Goal: Transaction & Acquisition: Register for event/course

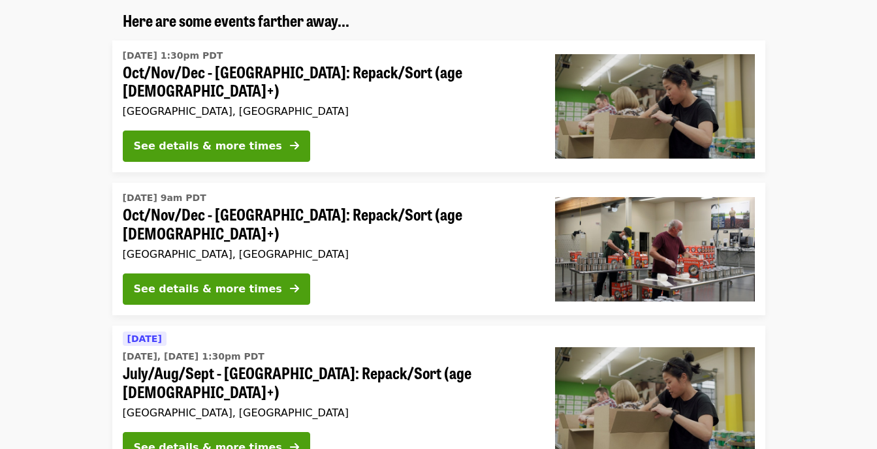
scroll to position [196, 0]
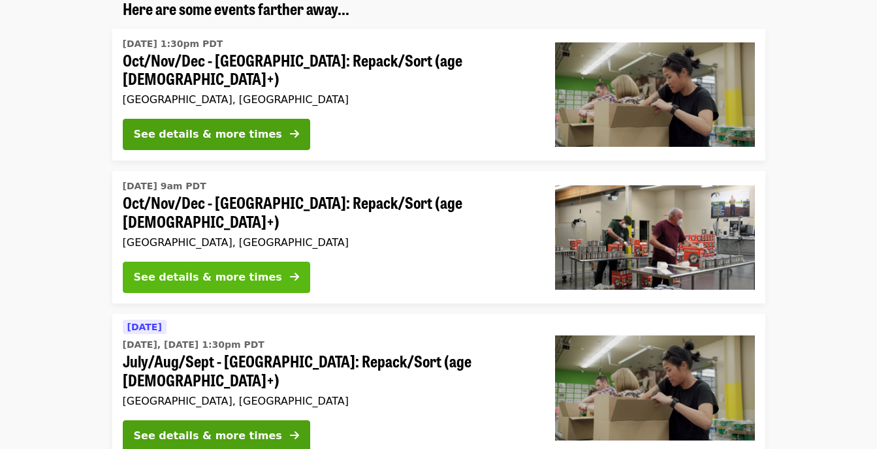
click at [210, 270] on div "See details & more times" at bounding box center [208, 278] width 148 height 16
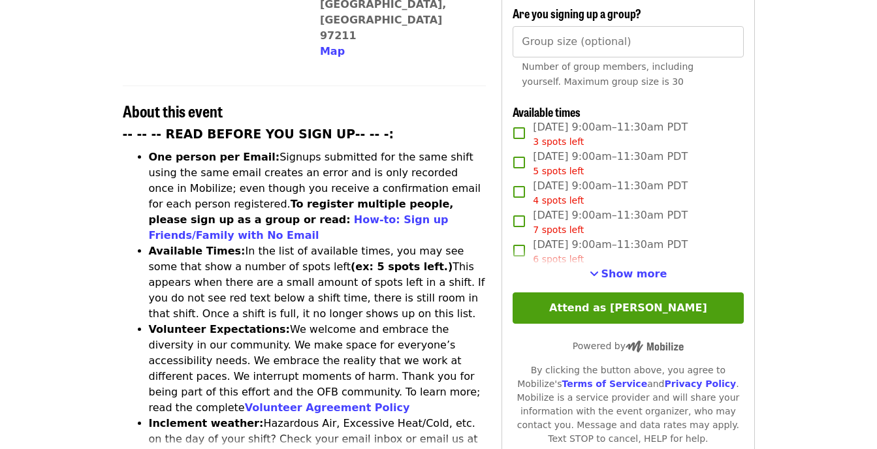
scroll to position [457, 0]
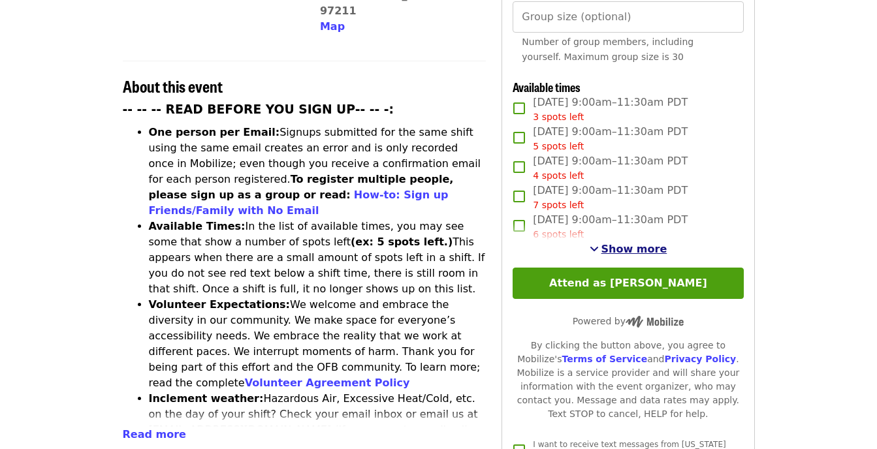
click at [654, 246] on span "Show more" at bounding box center [634, 249] width 66 height 12
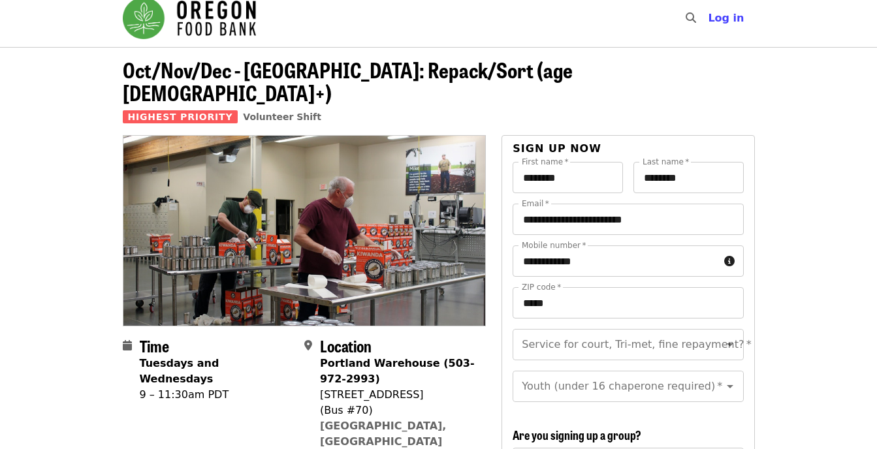
scroll to position [0, 0]
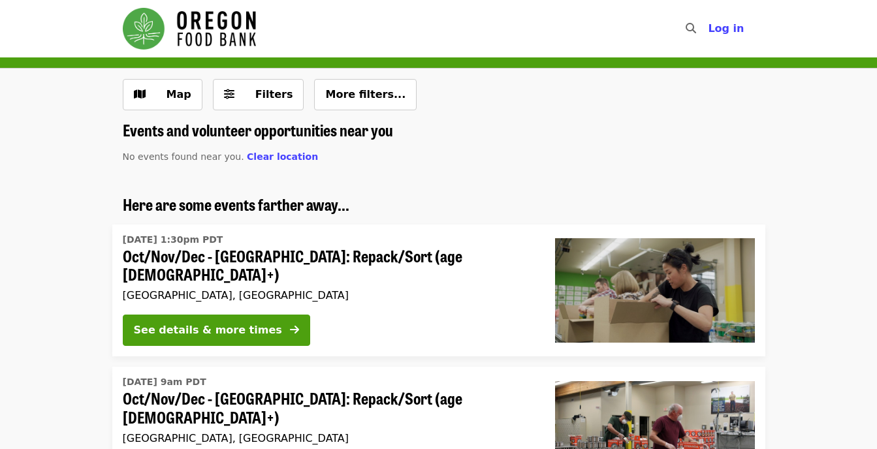
scroll to position [196, 0]
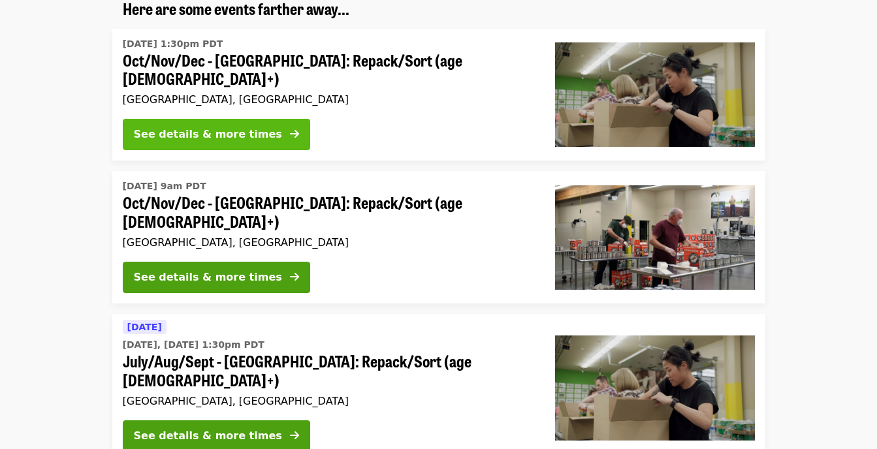
click at [213, 134] on div "See details & more times" at bounding box center [208, 135] width 148 height 16
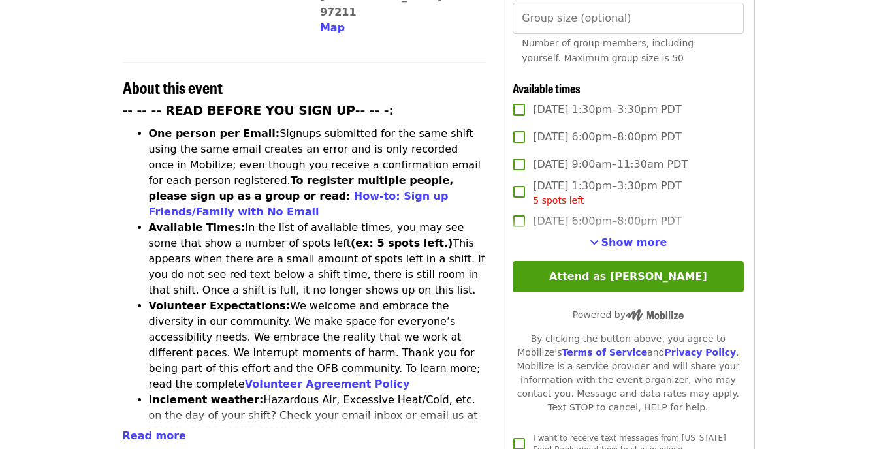
scroll to position [457, 0]
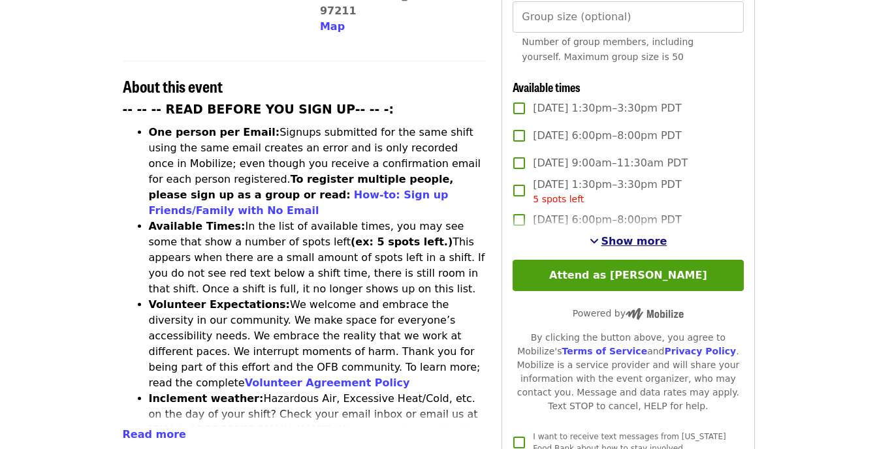
click at [639, 235] on span "Show more" at bounding box center [634, 241] width 66 height 12
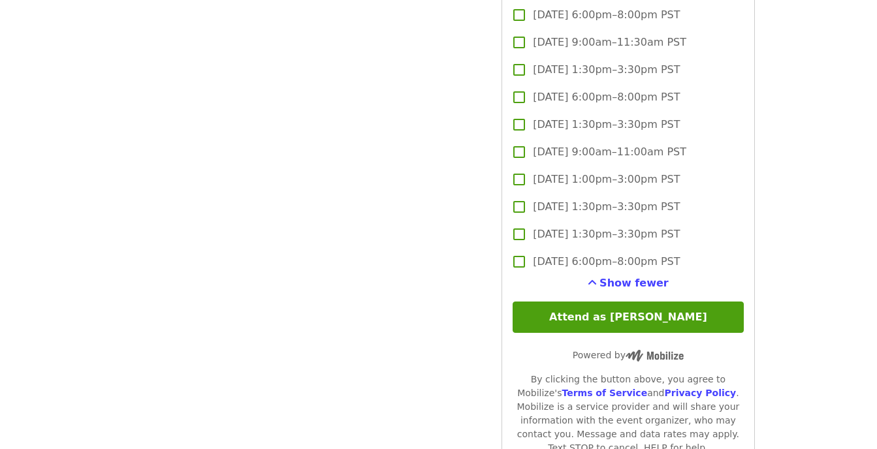
scroll to position [3528, 0]
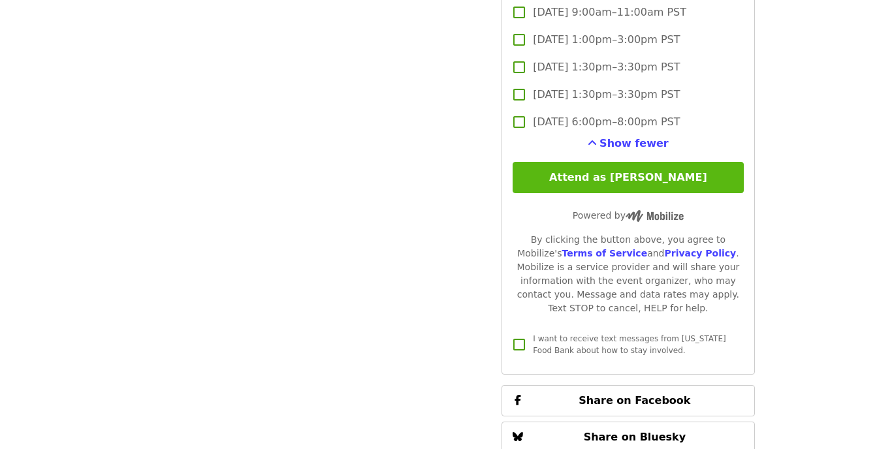
click at [610, 175] on button "Attend as [PERSON_NAME]" at bounding box center [628, 177] width 230 height 31
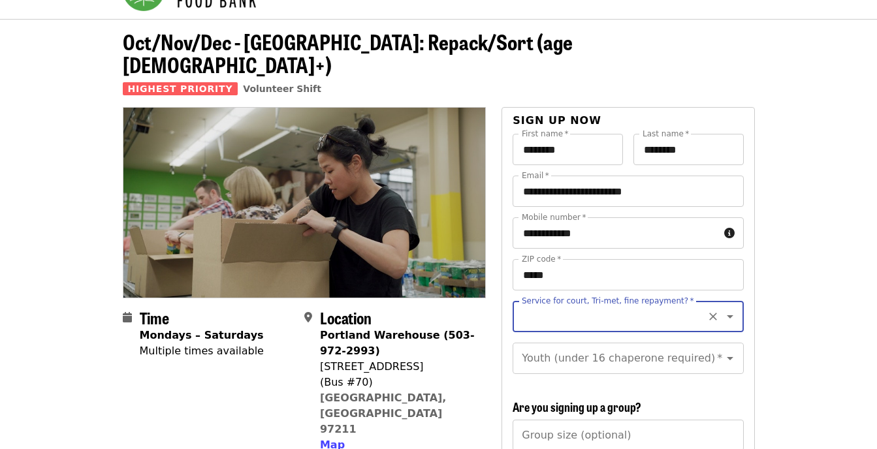
scroll to position [65, 0]
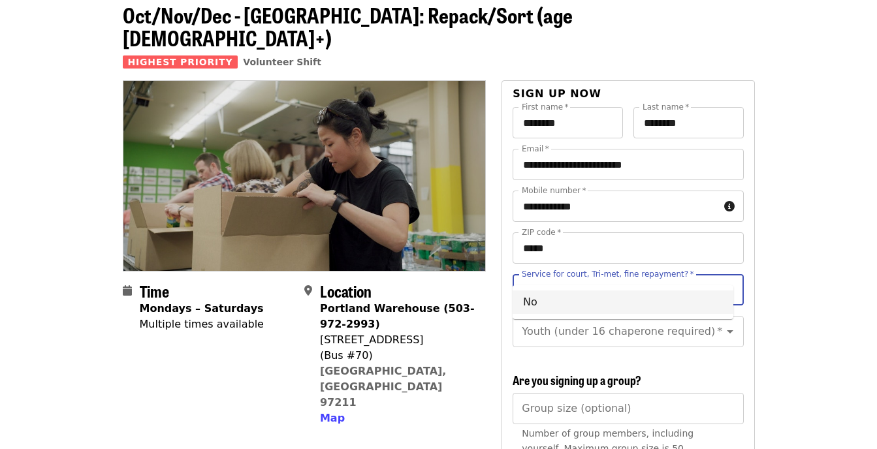
click at [602, 298] on li "No" at bounding box center [623, 303] width 221 height 24
click at [722, 324] on icon "Open" at bounding box center [730, 332] width 16 height 16
type input "**"
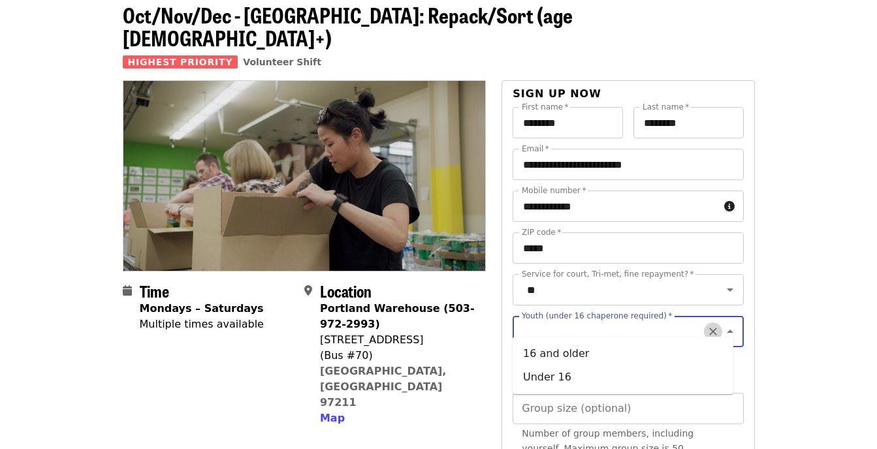
click at [706, 325] on icon "Clear" at bounding box center [712, 331] width 13 height 13
click at [727, 330] on icon "Close" at bounding box center [730, 331] width 7 height 3
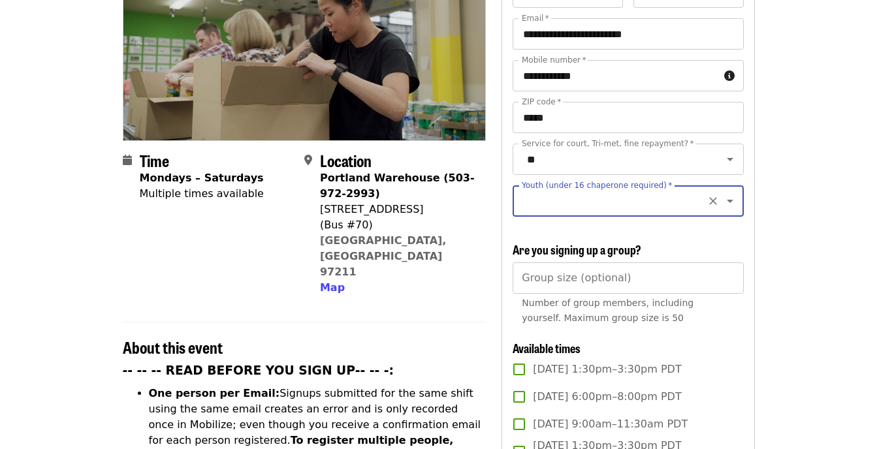
scroll to position [589, 0]
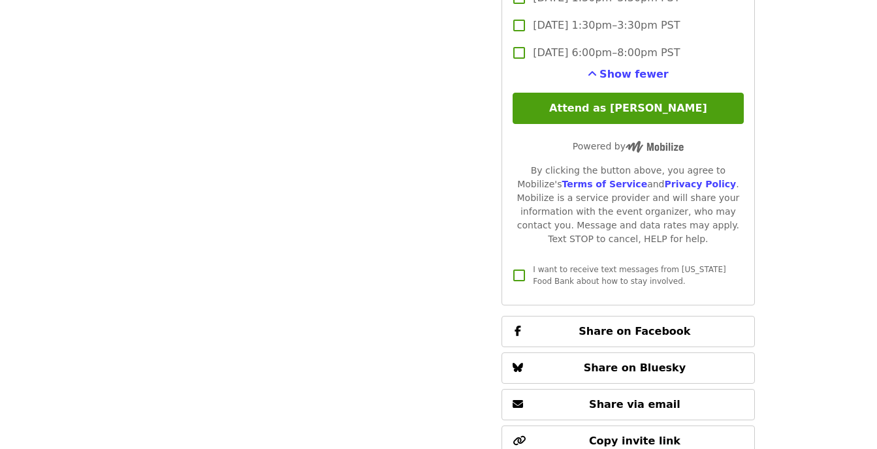
click at [650, 110] on button "Attend as [PERSON_NAME]" at bounding box center [628, 108] width 230 height 31
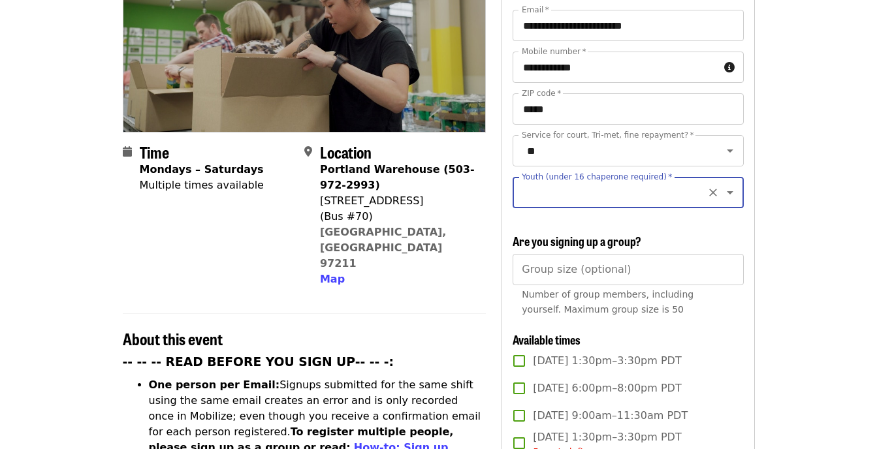
scroll to position [176, 0]
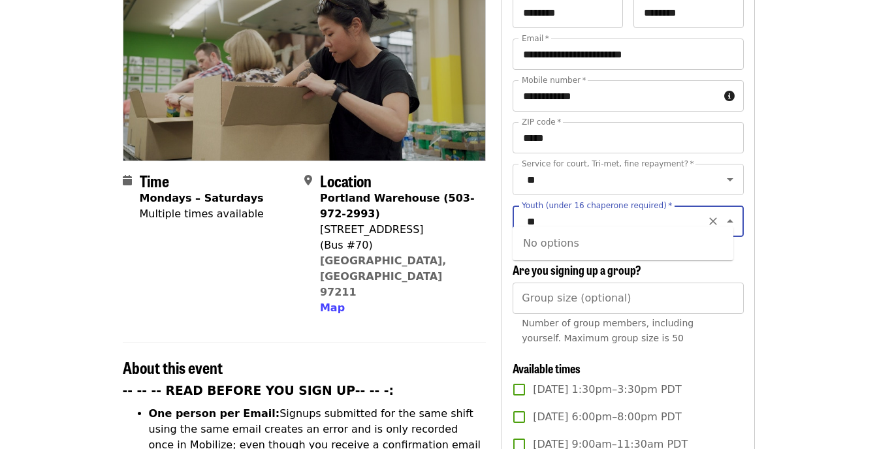
type input "**"
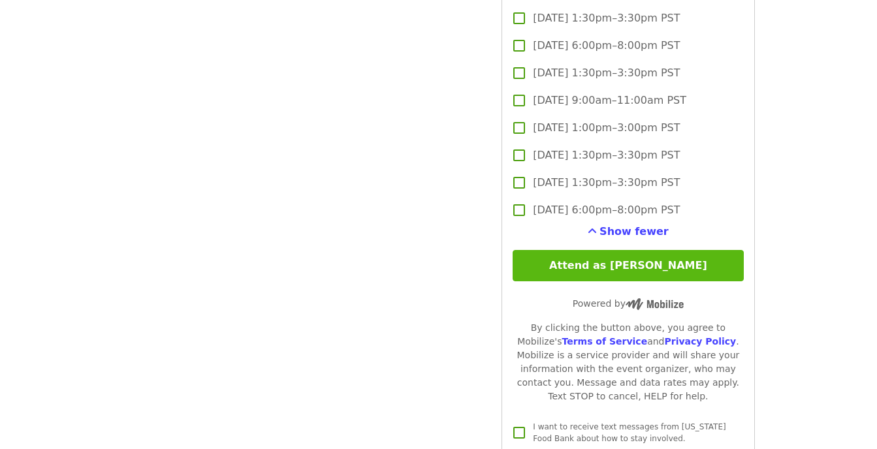
click at [656, 261] on button "Attend as [PERSON_NAME]" at bounding box center [628, 265] width 230 height 31
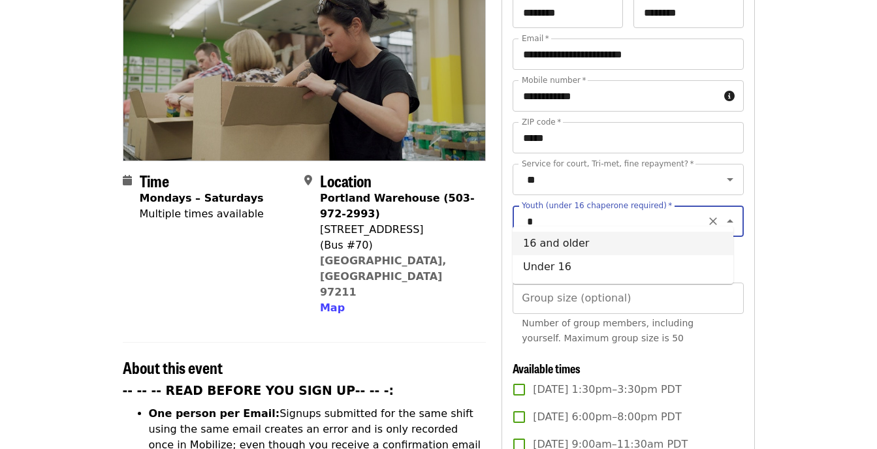
click at [627, 240] on li "16 and older" at bounding box center [623, 244] width 221 height 24
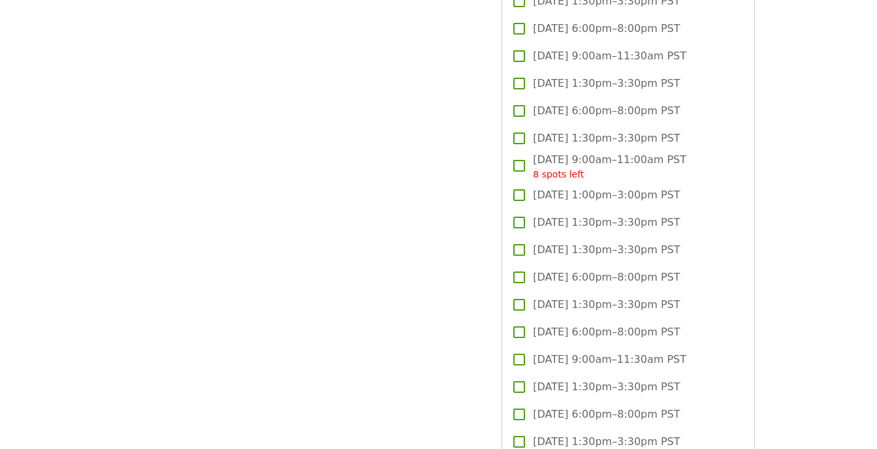
scroll to position [3375, 0]
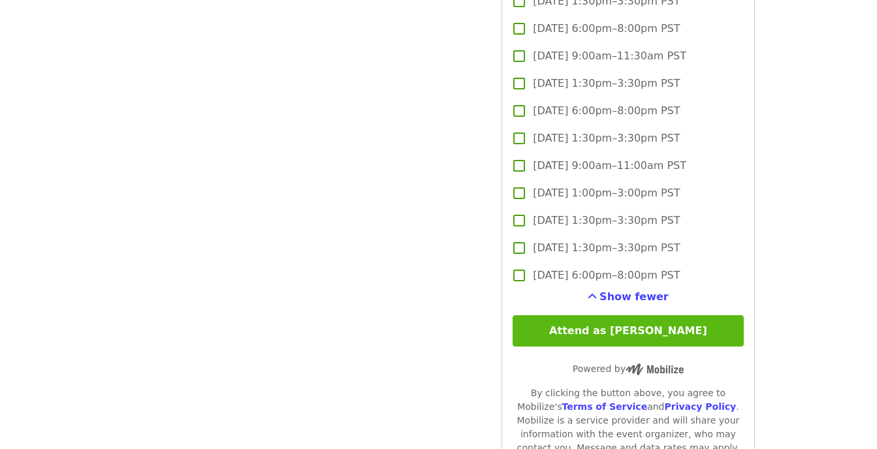
type input "**********"
click at [659, 336] on button "Attend as [PERSON_NAME]" at bounding box center [628, 330] width 230 height 31
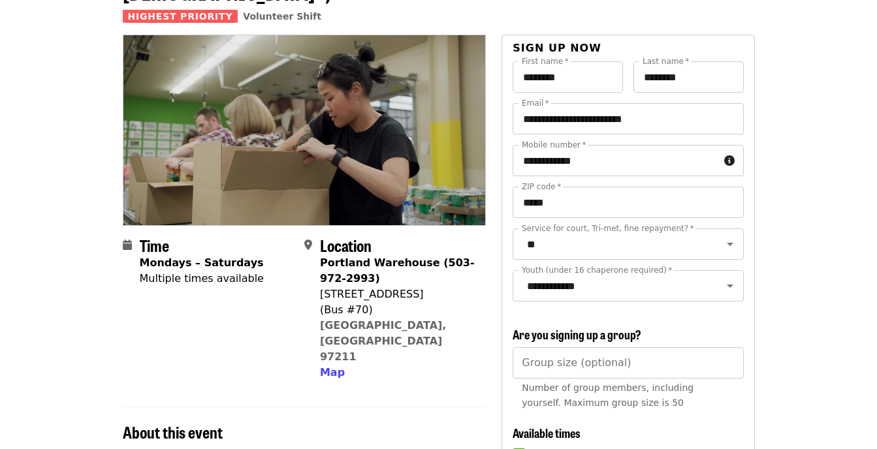
scroll to position [110, 0]
